Goal: Use online tool/utility: Utilize a website feature to perform a specific function

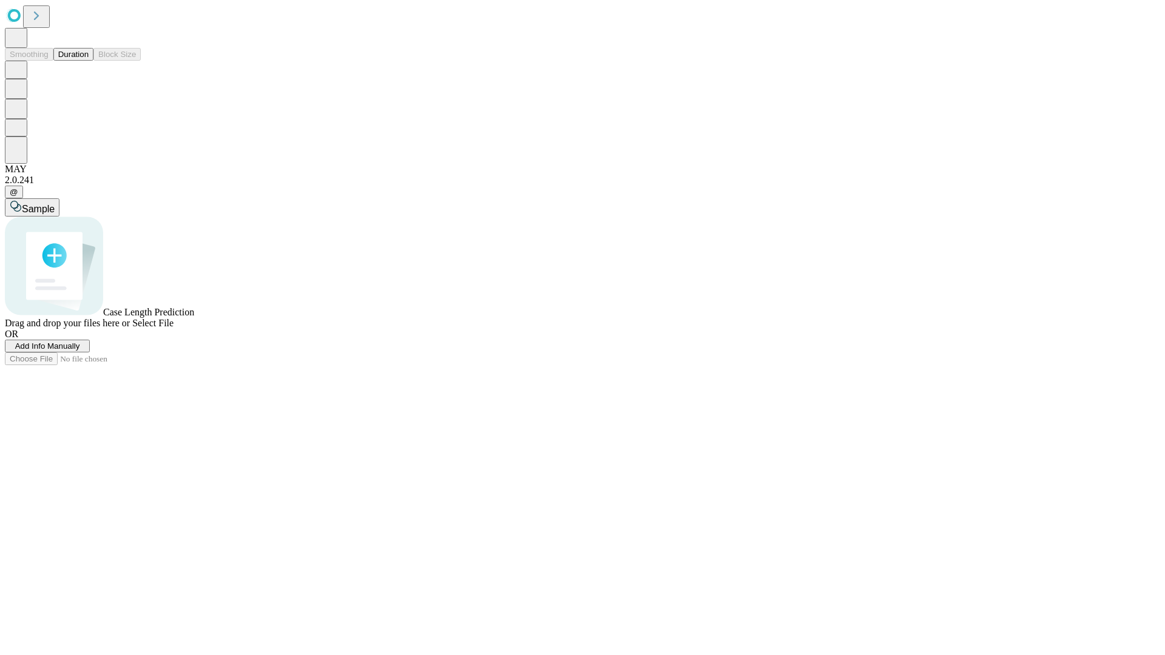
click at [89, 61] on button "Duration" at bounding box center [73, 54] width 40 height 13
click at [80, 351] on span "Add Info Manually" at bounding box center [47, 346] width 65 height 9
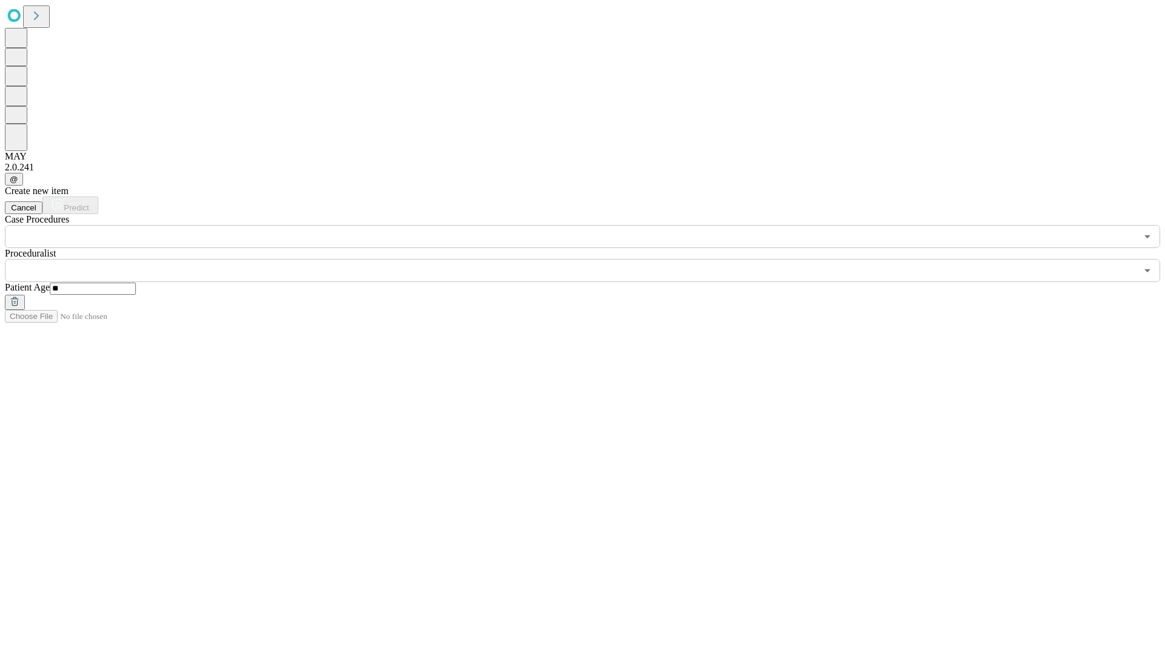
type input "**"
click at [591, 259] on input "text" at bounding box center [571, 270] width 1132 height 23
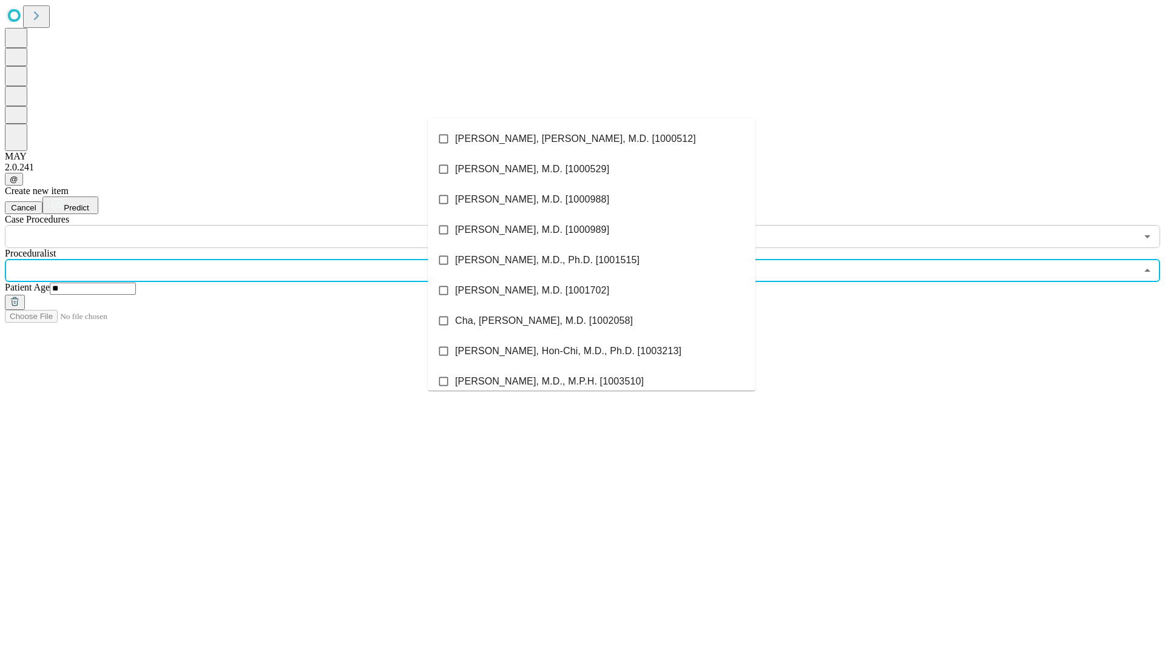
click at [592, 139] on li "[PERSON_NAME], [PERSON_NAME], M.D. [1000512]" at bounding box center [592, 139] width 328 height 30
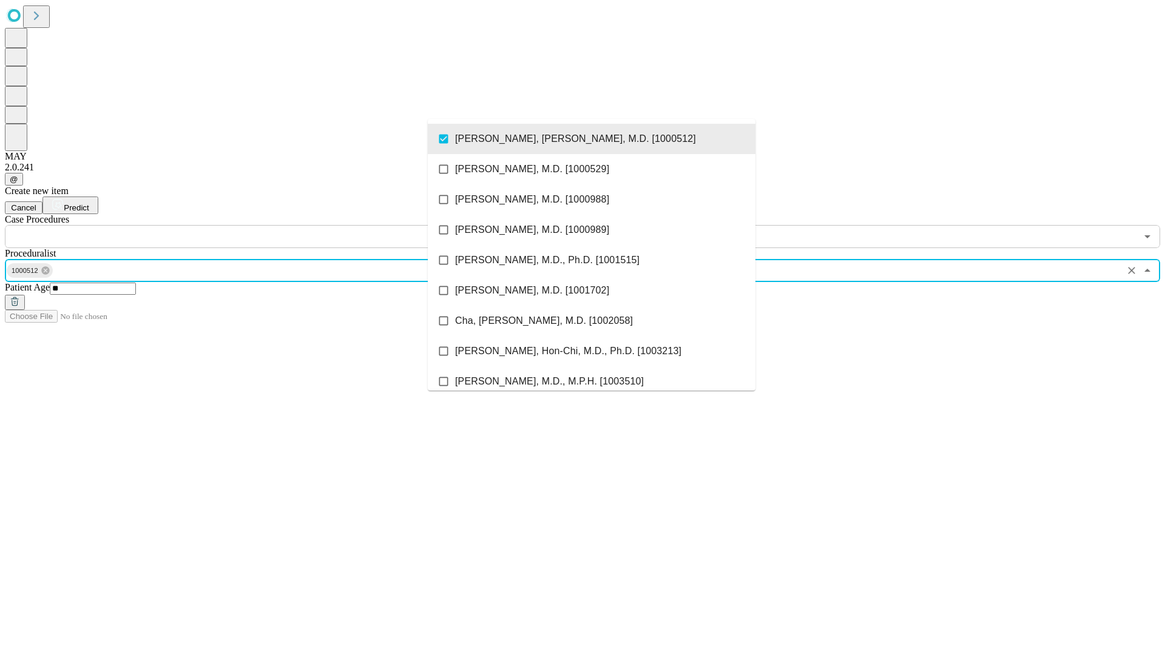
click at [255, 225] on input "text" at bounding box center [571, 236] width 1132 height 23
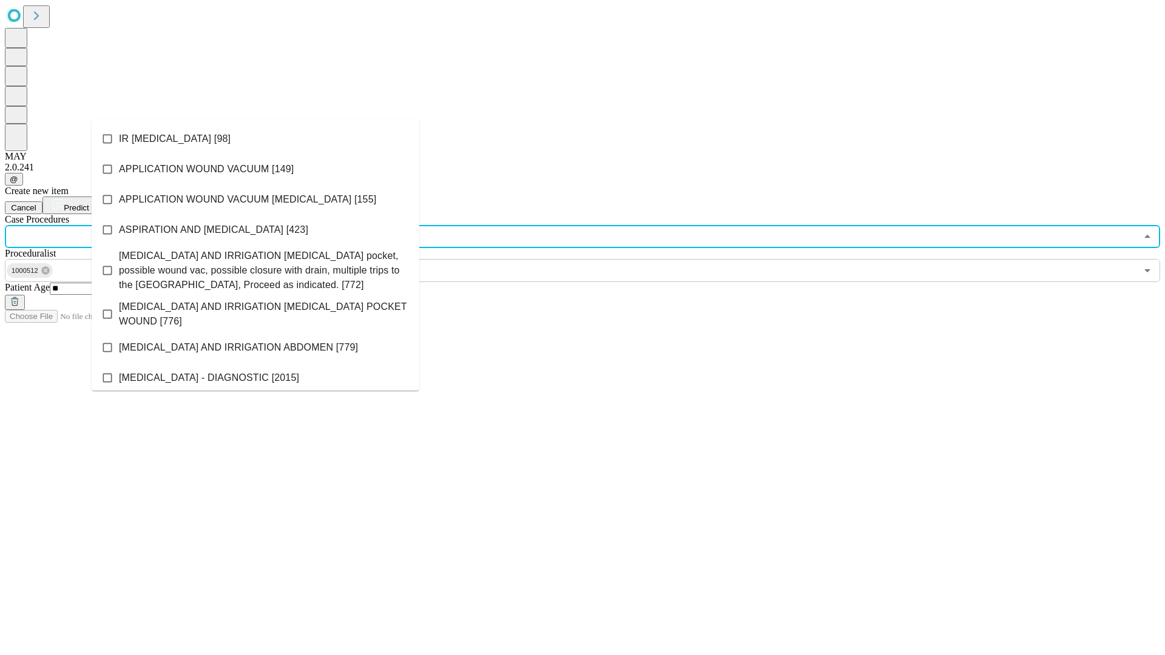
click at [255, 139] on li "IR [MEDICAL_DATA] [98]" at bounding box center [256, 139] width 328 height 30
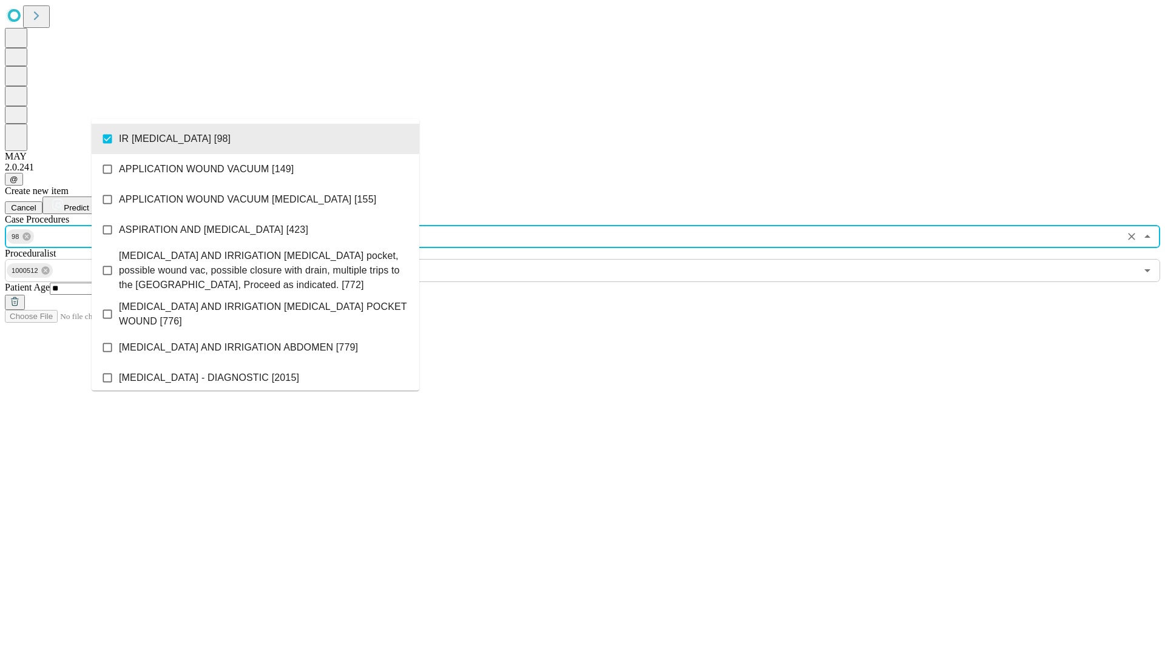
click at [89, 203] on span "Predict" at bounding box center [76, 207] width 25 height 9
